Goal: Find specific page/section

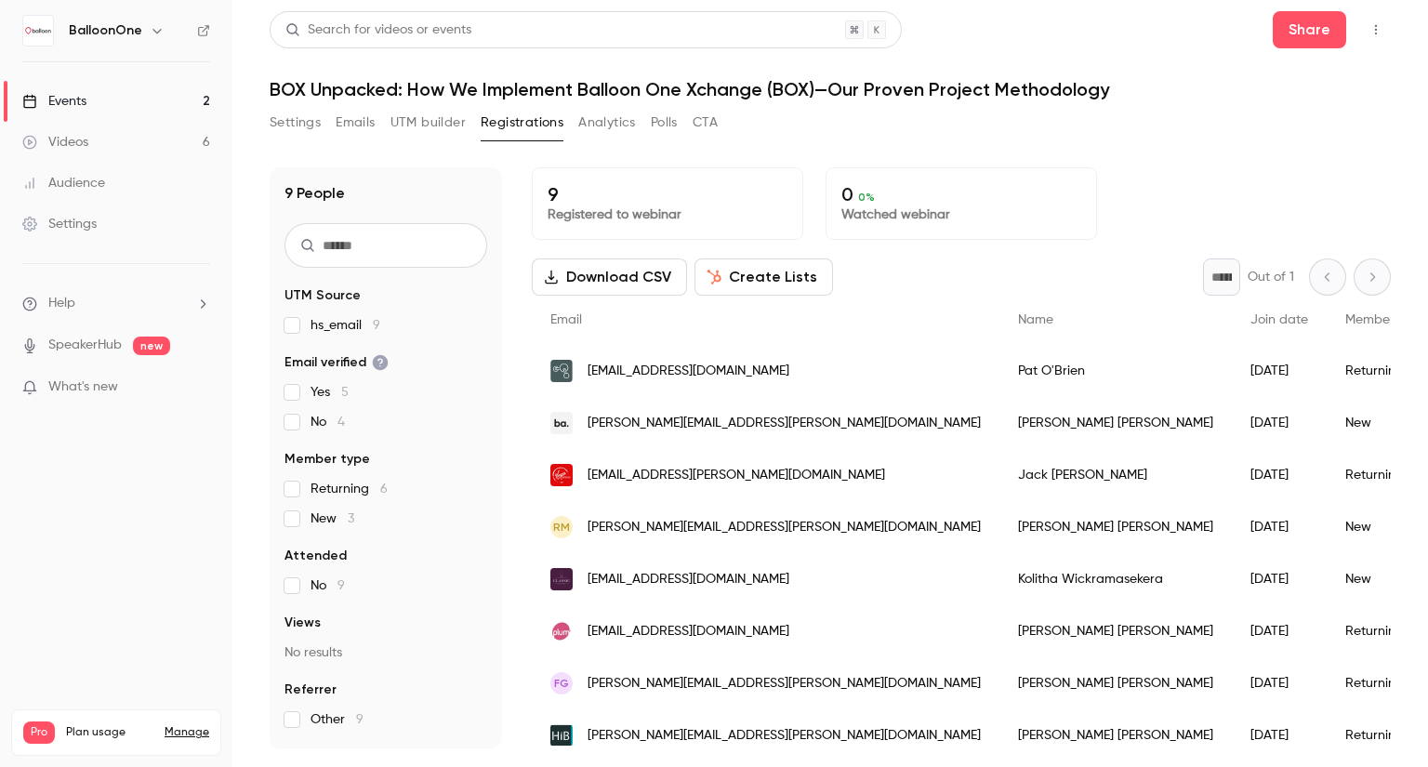
scroll to position [78, 0]
click at [121, 97] on link "Events 2" at bounding box center [116, 101] width 232 height 41
